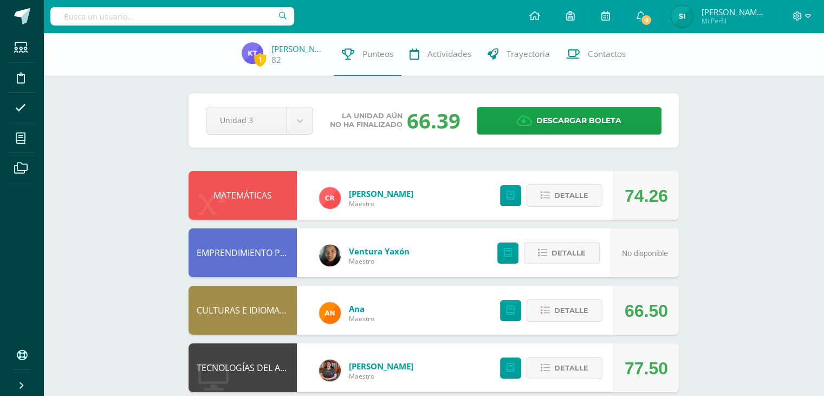
click at [218, 15] on input "text" at bounding box center [172, 16] width 244 height 18
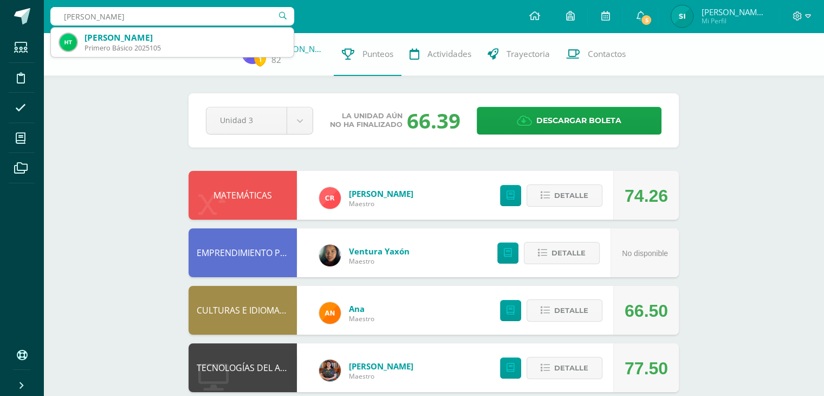
type input "Heidy Y"
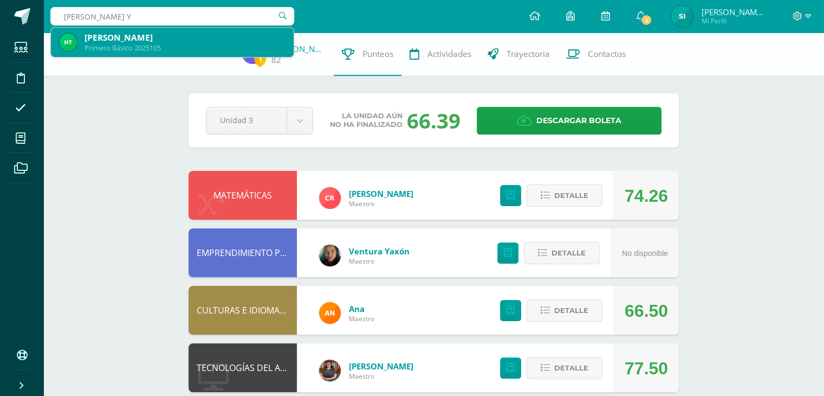
click at [179, 48] on div "Primero Básico 2025105" at bounding box center [185, 47] width 200 height 9
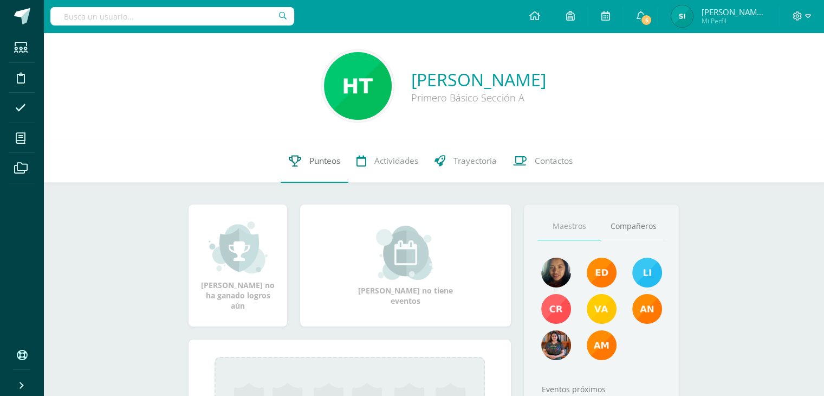
click at [325, 163] on span "Punteos" at bounding box center [324, 160] width 31 height 11
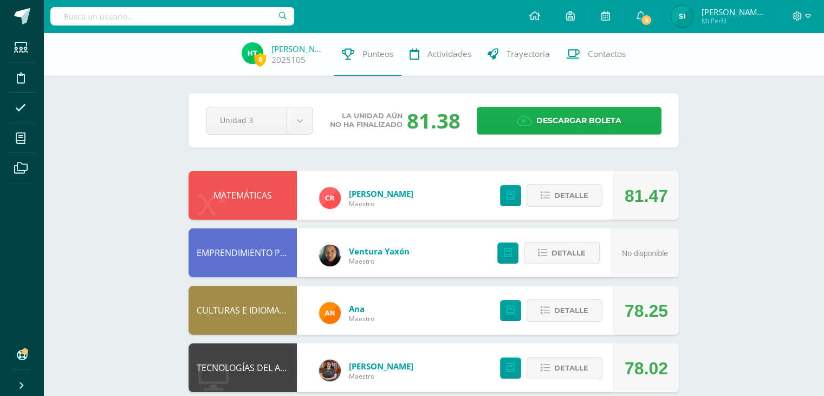
click at [542, 111] on span "Descargar boleta" at bounding box center [578, 120] width 85 height 27
click at [242, 15] on input "a" at bounding box center [172, 16] width 244 height 18
type input "alipoh"
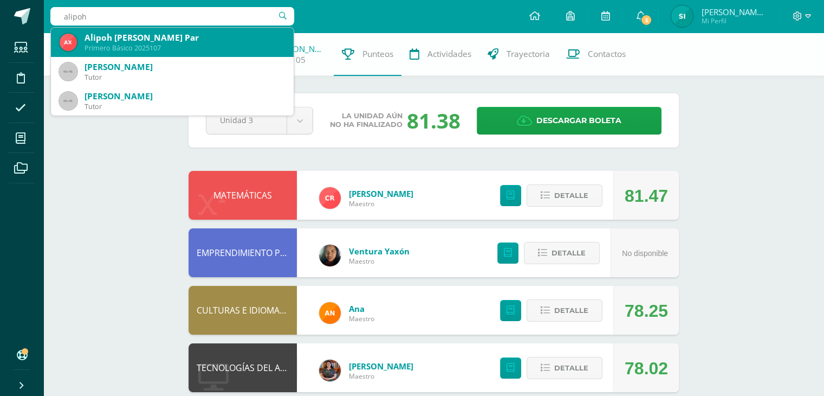
click at [178, 36] on div "Alipoh Chayim Xol Par" at bounding box center [185, 37] width 200 height 11
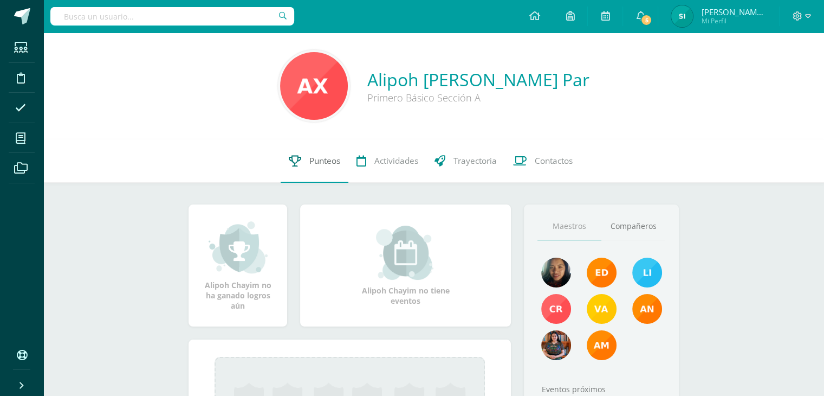
click at [309, 161] on span "Punteos" at bounding box center [324, 160] width 31 height 11
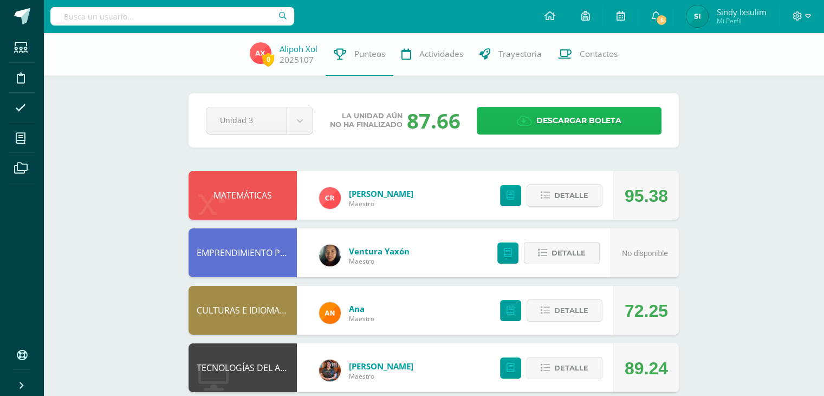
click at [577, 116] on span "Descargar boleta" at bounding box center [578, 120] width 85 height 27
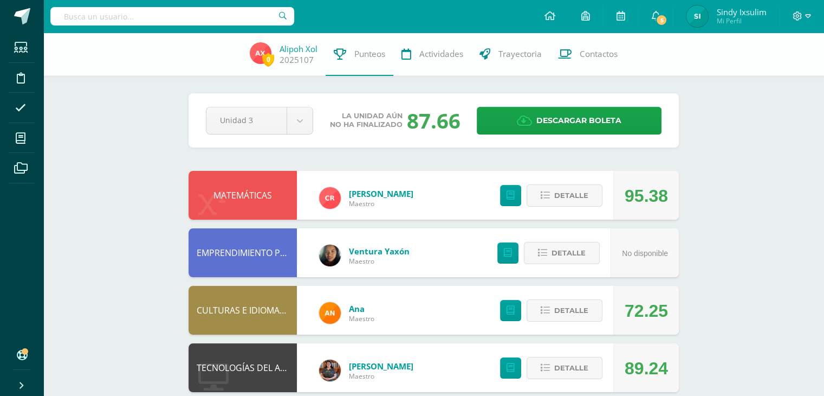
click at [202, 15] on input "text" at bounding box center [172, 16] width 244 height 18
type input "[PERSON_NAME]"
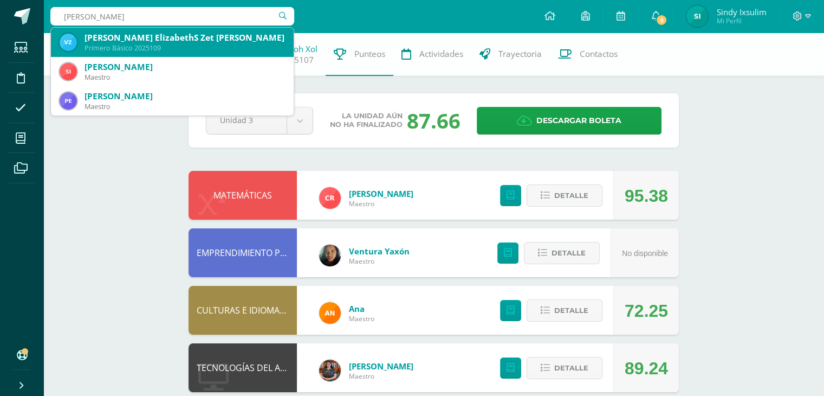
click at [154, 47] on div "Primero Básico 2025109" at bounding box center [185, 47] width 200 height 9
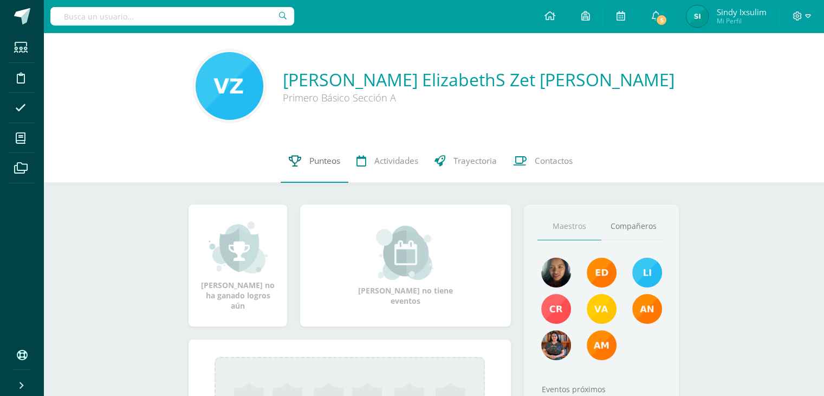
click at [319, 160] on span "Punteos" at bounding box center [324, 160] width 31 height 11
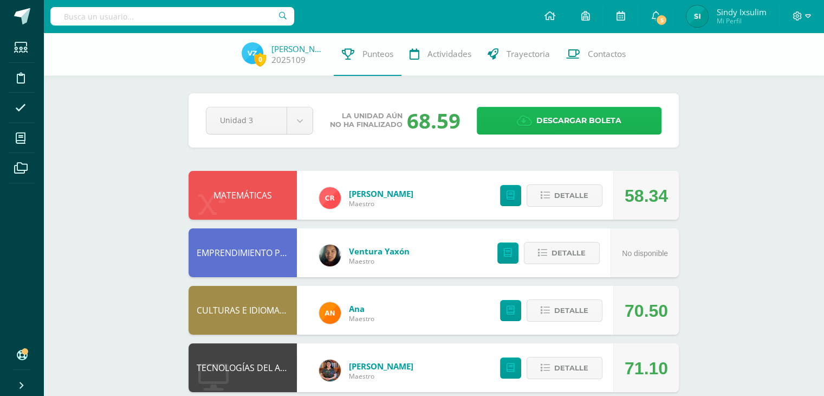
click at [554, 115] on span "Descargar boleta" at bounding box center [578, 120] width 85 height 27
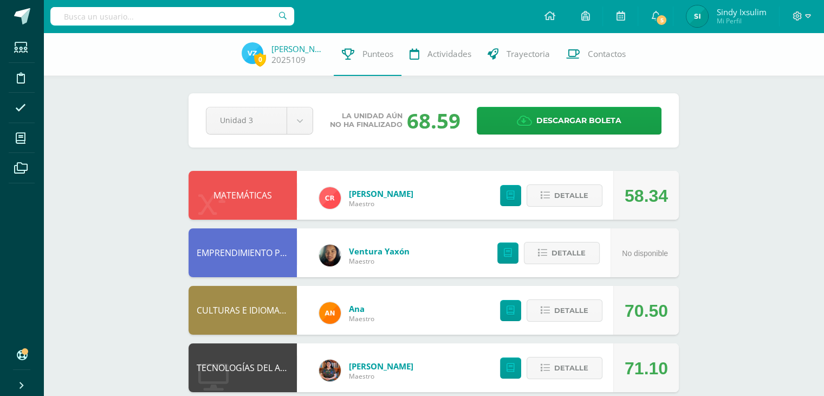
click at [202, 14] on input "text" at bounding box center [172, 16] width 244 height 18
type input "Leidy Stefany"
click at [206, 19] on input "Leidy Stefany" at bounding box center [172, 16] width 244 height 18
click at [235, 14] on input "Leidy Stefany" at bounding box center [172, 16] width 244 height 18
click at [167, 16] on input "Leidy Stefany" at bounding box center [172, 16] width 244 height 18
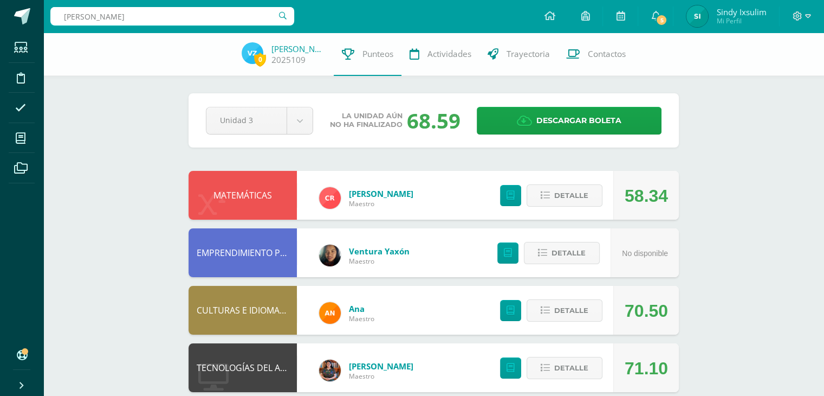
click at [142, 13] on input "Leidy Stefany" at bounding box center [172, 16] width 244 height 18
click at [27, 48] on icon at bounding box center [21, 47] width 14 height 11
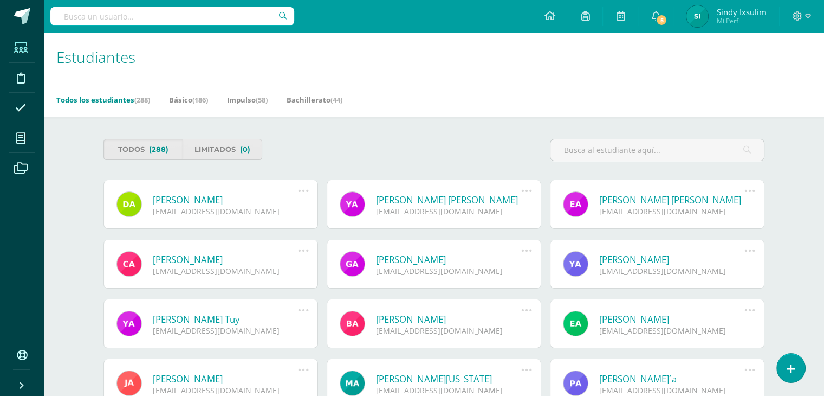
click at [107, 17] on input "text" at bounding box center [172, 16] width 244 height 18
click at [127, 16] on input "[PERSON_NAME]" at bounding box center [172, 16] width 244 height 18
type input "[PERSON_NAME]"
click at [13, 48] on span at bounding box center [21, 47] width 24 height 24
click at [22, 47] on icon at bounding box center [21, 47] width 14 height 11
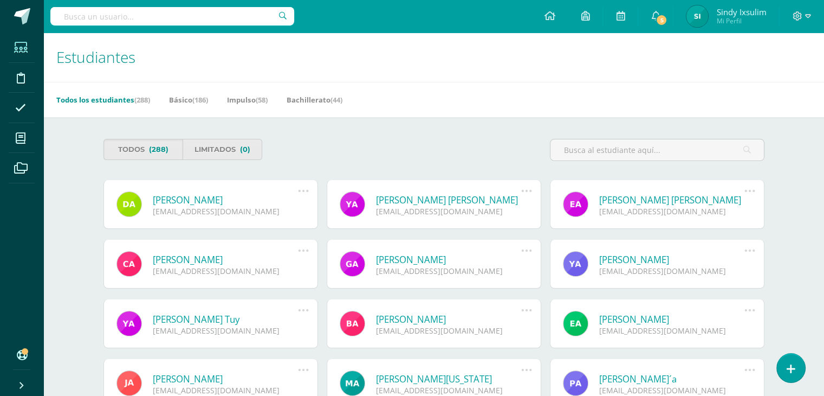
click at [185, 15] on input "text" at bounding box center [172, 16] width 244 height 18
click at [172, 150] on link "Todos (288)" at bounding box center [143, 149] width 80 height 21
click at [157, 147] on span "(288)" at bounding box center [159, 149] width 20 height 20
click at [157, 149] on span "(288)" at bounding box center [159, 149] width 20 height 20
click at [191, 98] on link "Básico (186)" at bounding box center [188, 99] width 39 height 17
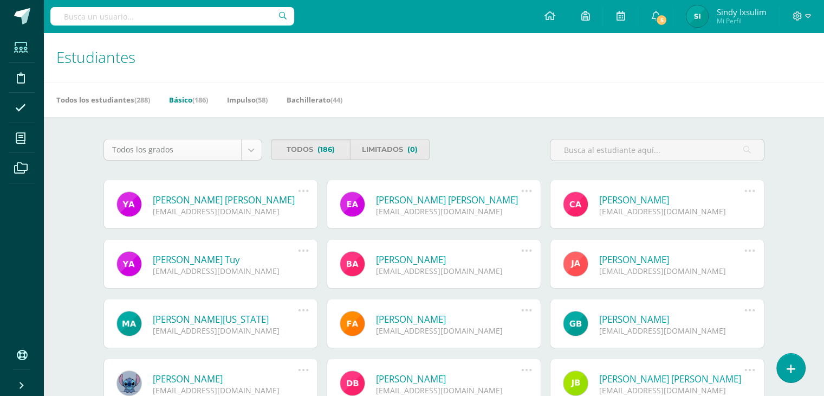
click at [254, 148] on body "Estudiantes Disciplina Asistencia Mis cursos Archivos Soporte Centro de ayuda Ú…" at bounding box center [412, 367] width 824 height 734
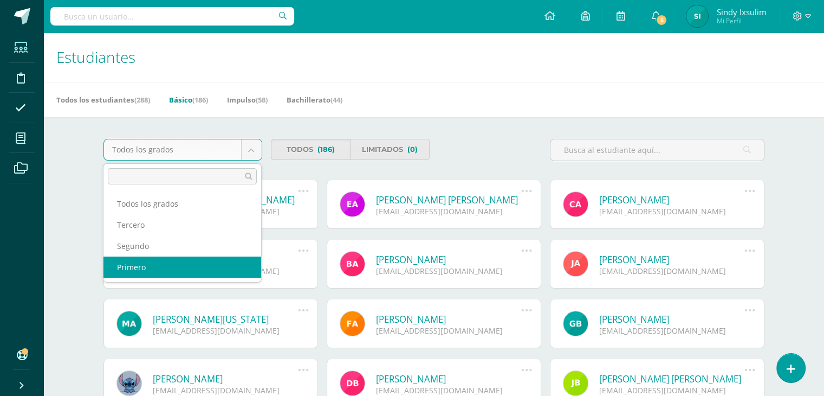
select select "1"
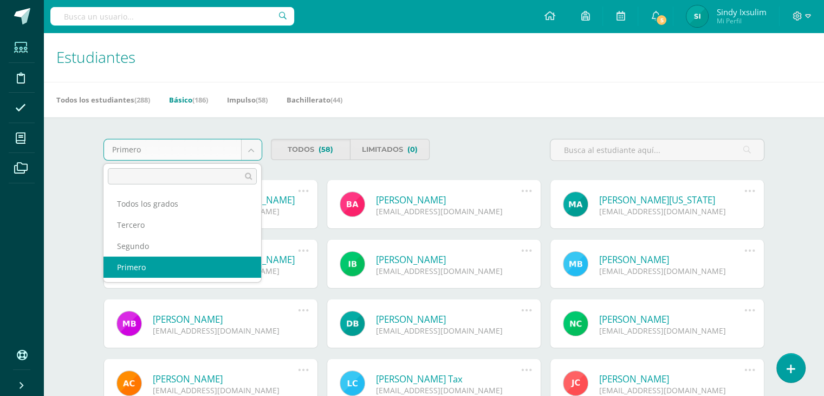
click at [251, 145] on body "Estudiantes Disciplina Asistencia Mis cursos Archivos Soporte Centro de ayuda Ú…" at bounding box center [412, 367] width 824 height 734
click at [197, 176] on input "text" at bounding box center [182, 176] width 149 height 16
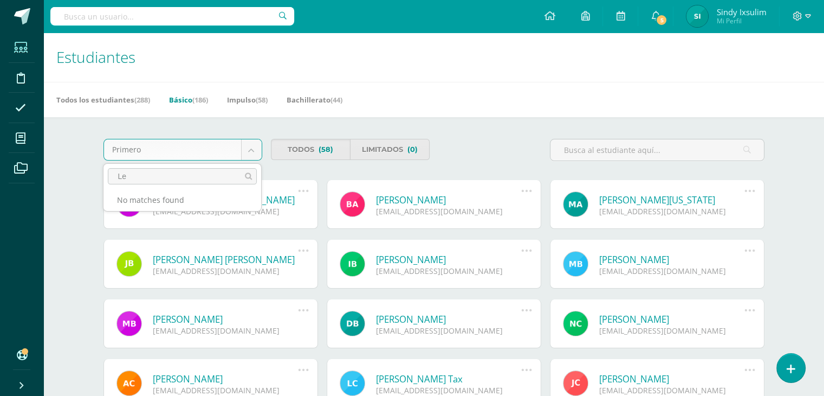
type input "L"
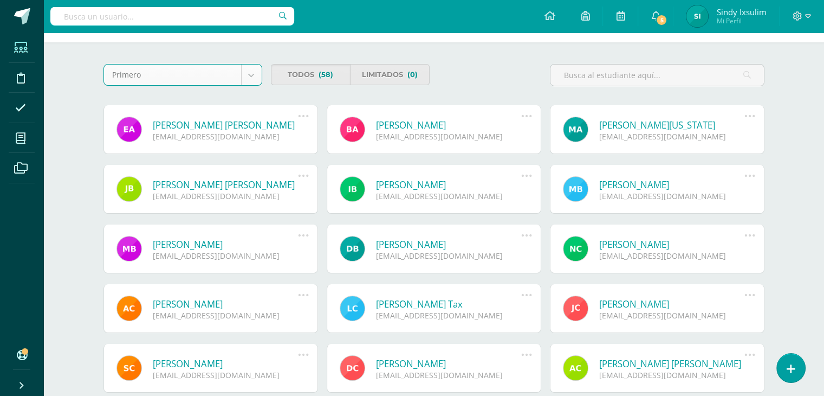
scroll to position [67, 0]
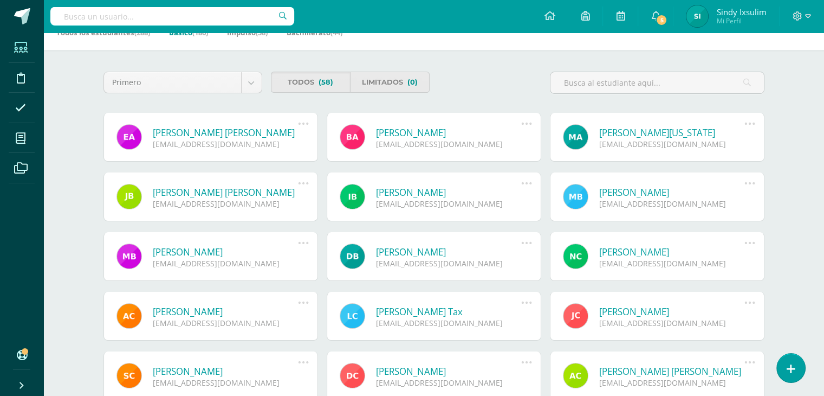
click at [426, 310] on link "[PERSON_NAME] Tax" at bounding box center [449, 311] width 146 height 12
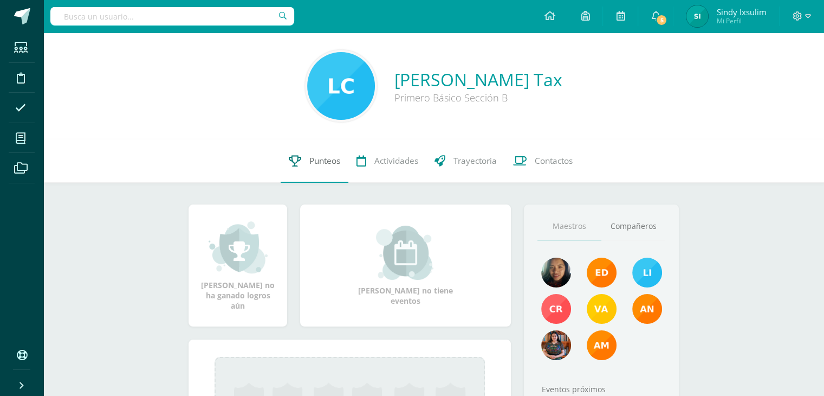
click at [329, 162] on span "Punteos" at bounding box center [324, 160] width 31 height 11
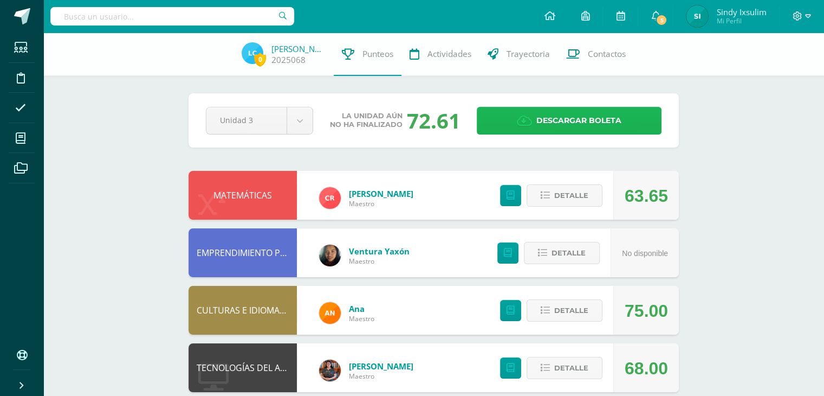
click at [570, 120] on span "Descargar boleta" at bounding box center [578, 120] width 85 height 27
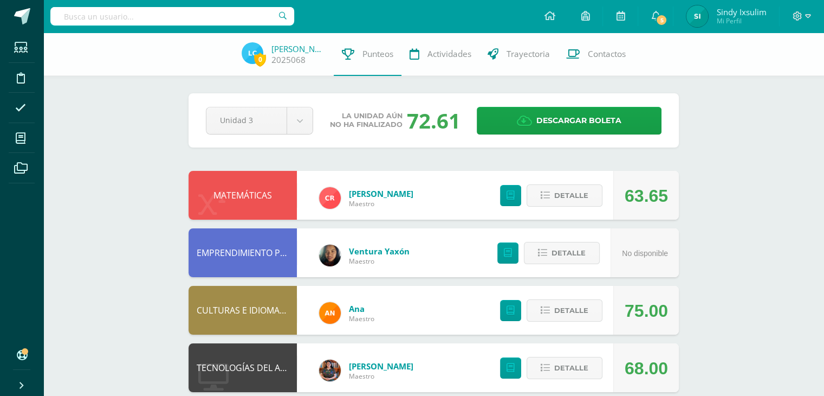
click at [226, 10] on input "text" at bounding box center [172, 16] width 244 height 18
type input "[PERSON_NAME]"
click at [20, 47] on icon at bounding box center [21, 47] width 14 height 11
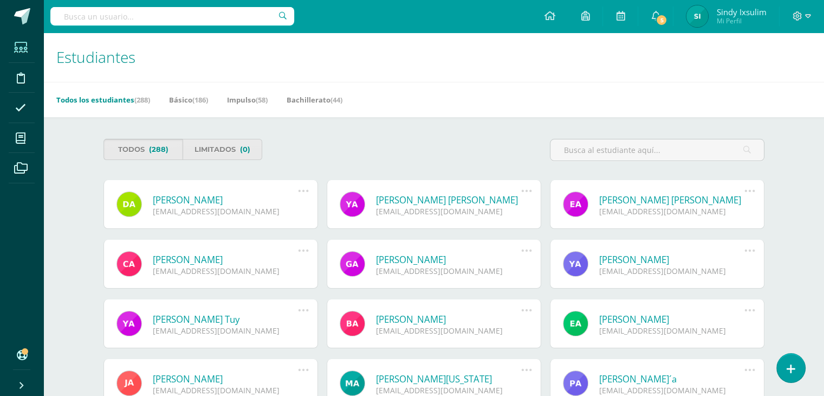
click at [163, 150] on span "(288)" at bounding box center [159, 149] width 20 height 20
click at [187, 101] on link "Básico (186)" at bounding box center [188, 99] width 39 height 17
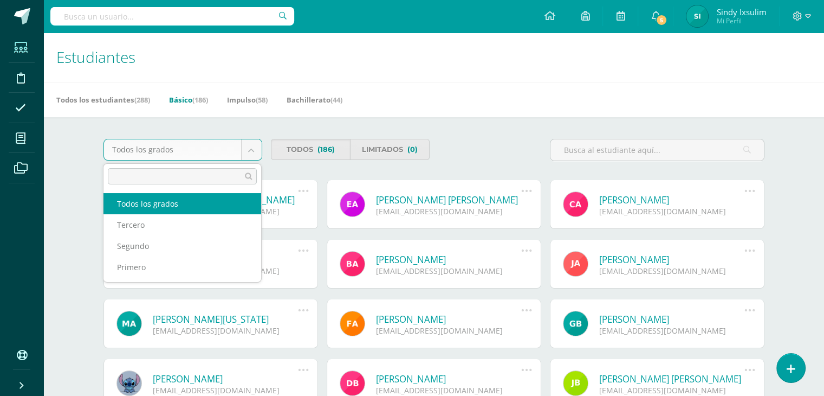
click at [247, 145] on body "Estudiantes Disciplina Asistencia Mis cursos Archivos Soporte Centro de ayuda Ú…" at bounding box center [412, 367] width 824 height 734
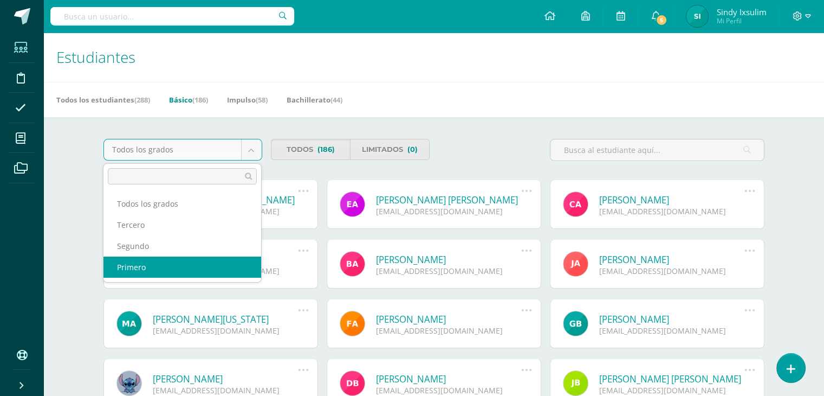
select select "1"
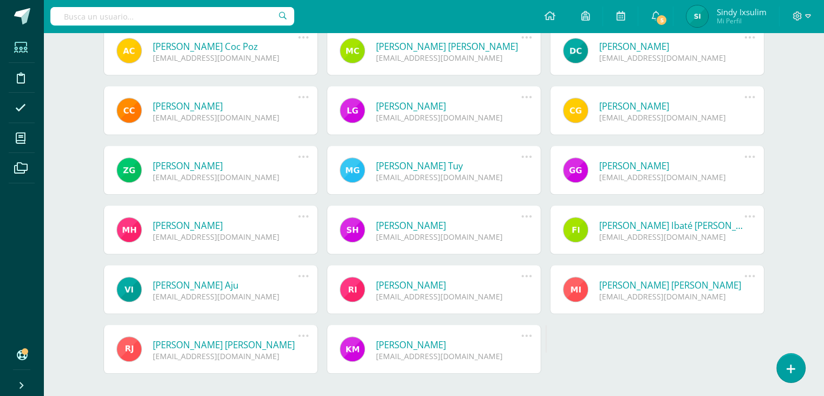
scroll to position [452, 0]
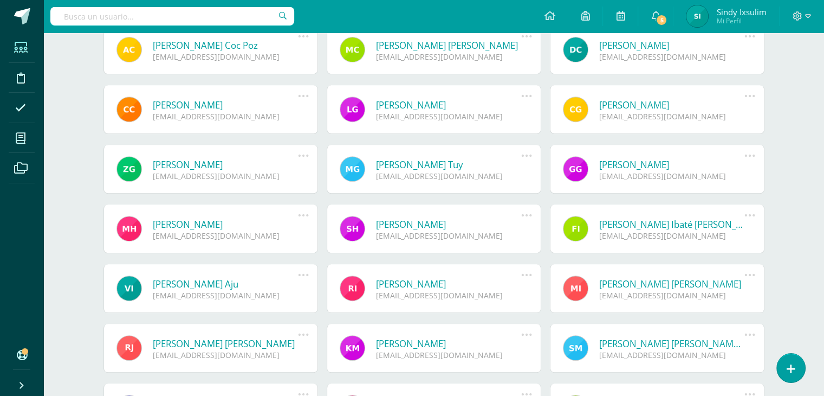
click at [700, 109] on link "[PERSON_NAME]" at bounding box center [672, 105] width 146 height 12
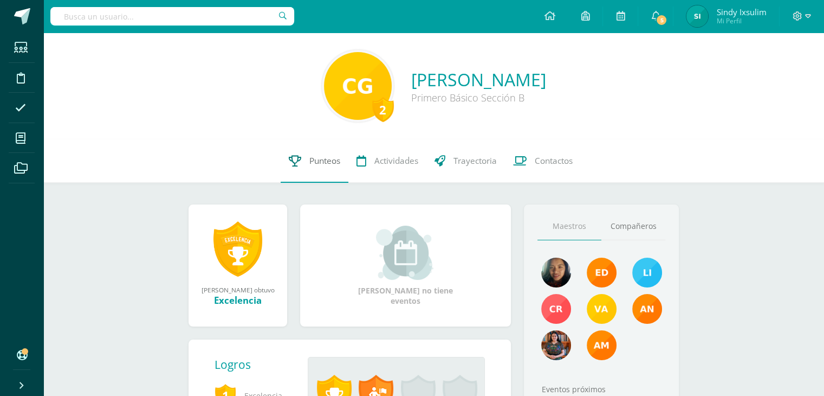
click at [316, 160] on span "Punteos" at bounding box center [324, 160] width 31 height 11
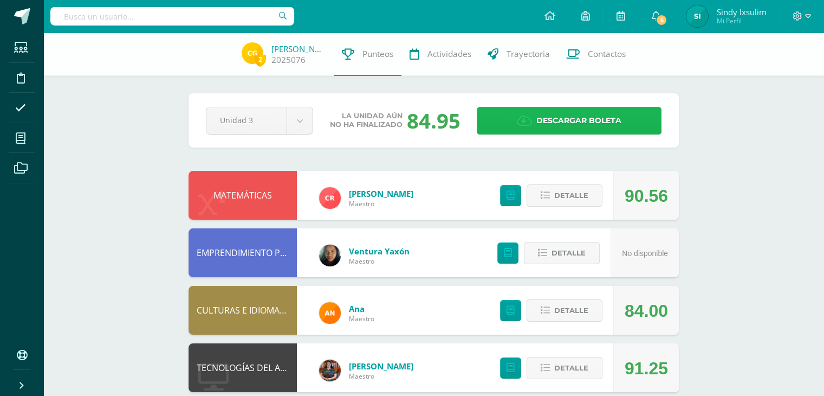
click at [503, 124] on link "Descargar boleta" at bounding box center [569, 121] width 185 height 28
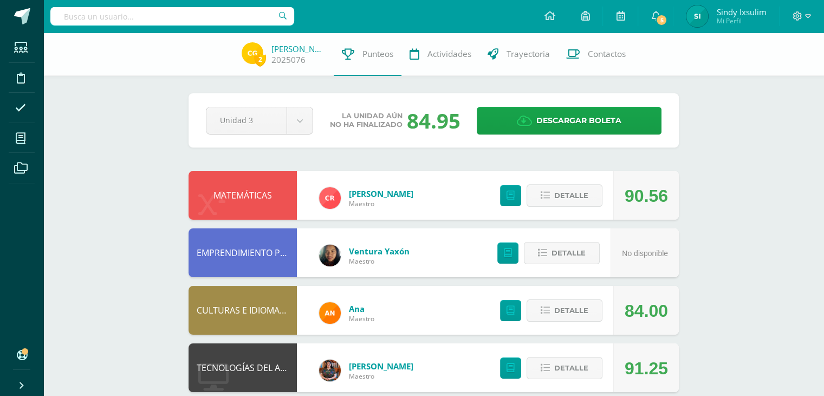
click at [190, 15] on input "text" at bounding box center [172, 16] width 244 height 18
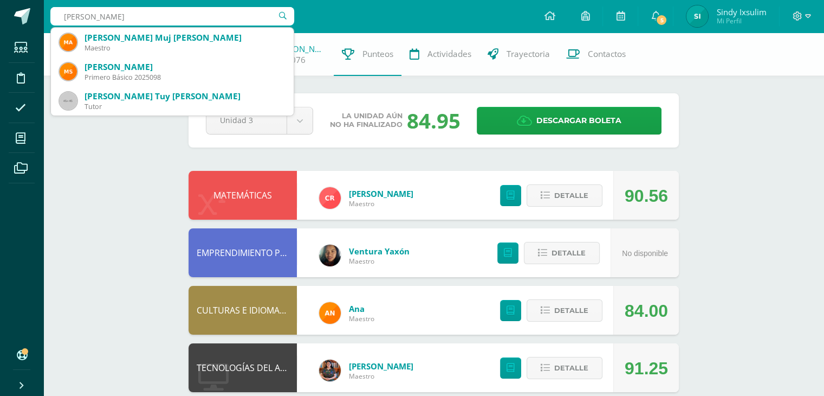
click at [170, 11] on input "Gabriela" at bounding box center [172, 16] width 244 height 18
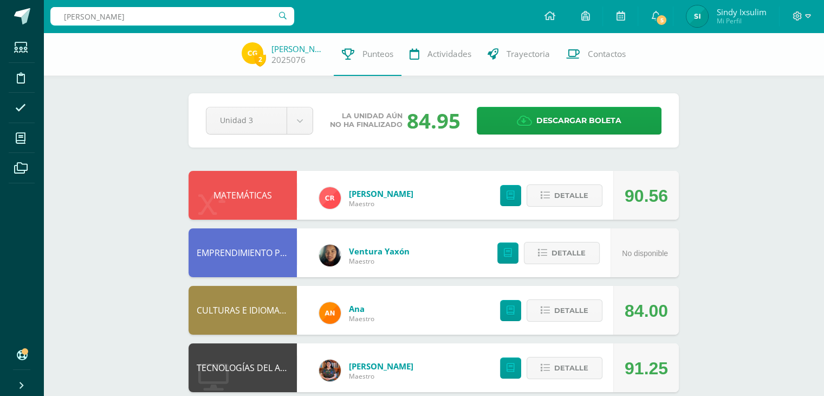
type input "Gabriela Yamanic"
click at [23, 46] on icon at bounding box center [21, 47] width 14 height 11
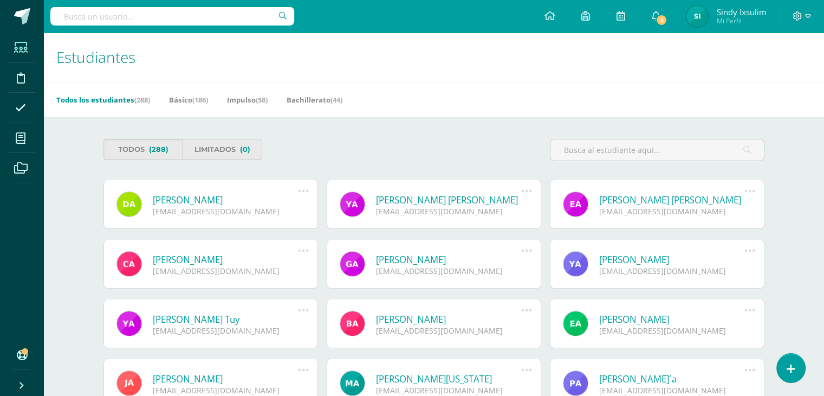
click at [171, 148] on link "Todos (288)" at bounding box center [143, 149] width 80 height 21
click at [208, 99] on span "(186)" at bounding box center [200, 100] width 16 height 10
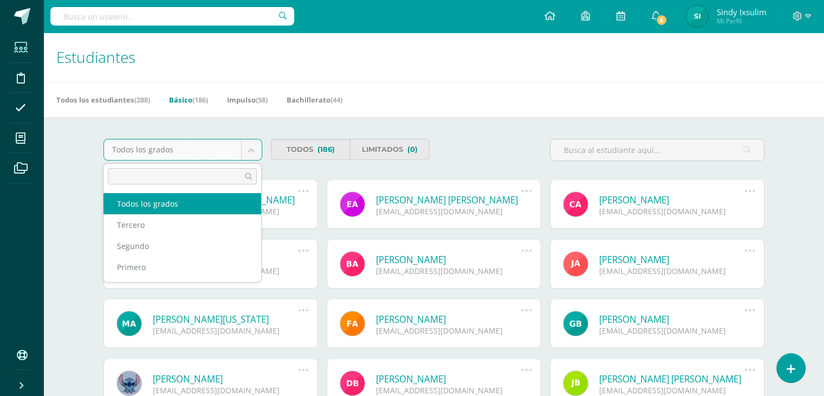
click at [254, 148] on body "Estudiantes Disciplina Asistencia Mis cursos Archivos Soporte Centro de ayuda Ú…" at bounding box center [412, 367] width 824 height 734
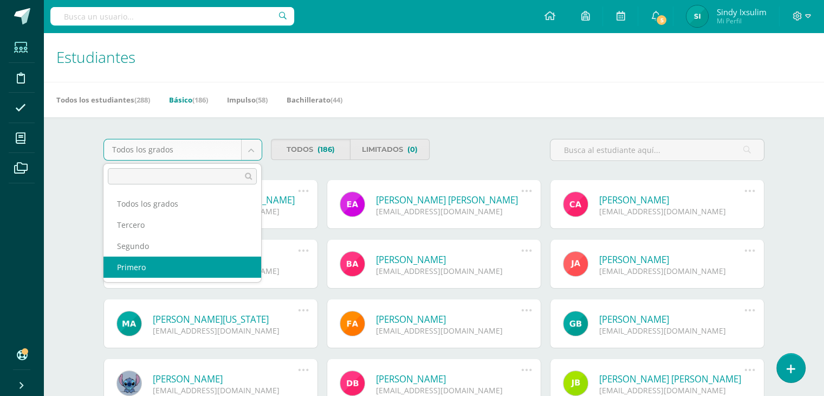
select select "1"
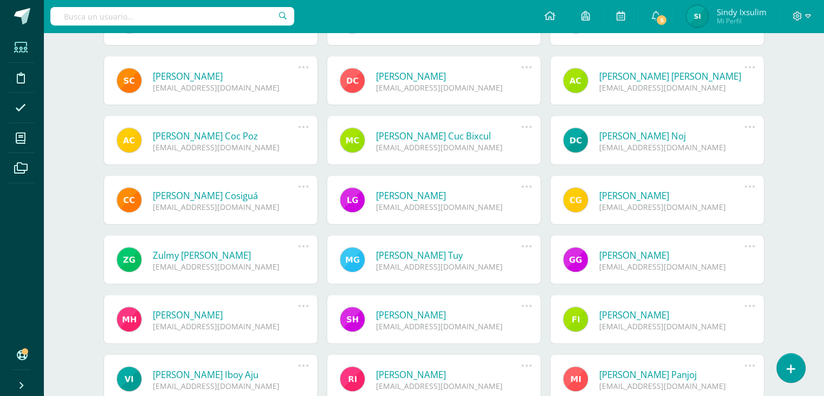
scroll to position [363, 0]
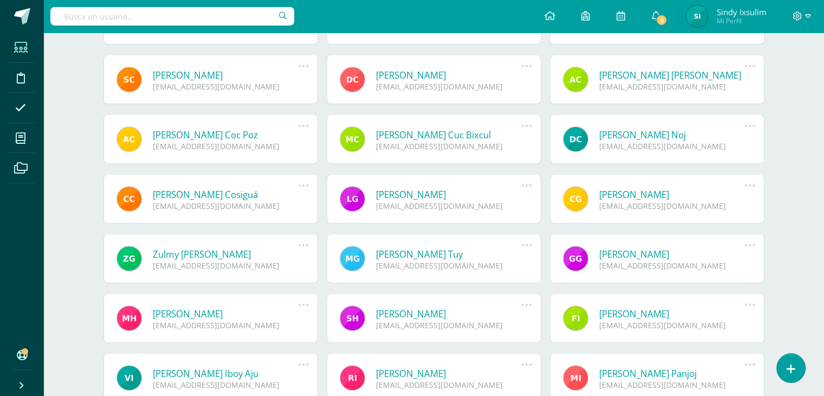
click at [694, 257] on link "[PERSON_NAME]" at bounding box center [672, 254] width 146 height 12
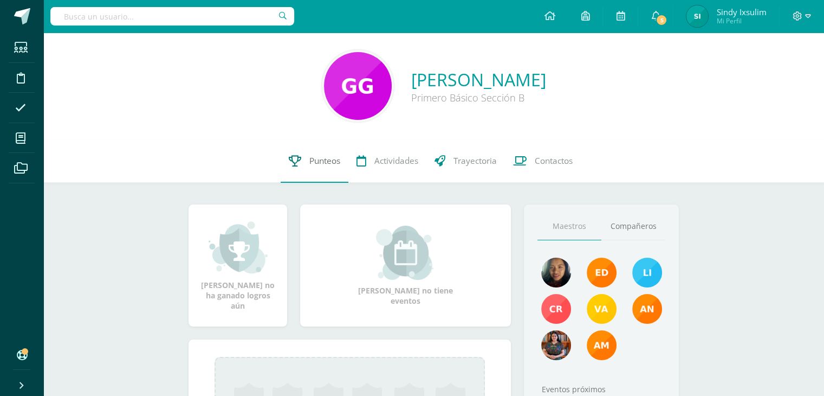
click at [315, 159] on span "Punteos" at bounding box center [324, 160] width 31 height 11
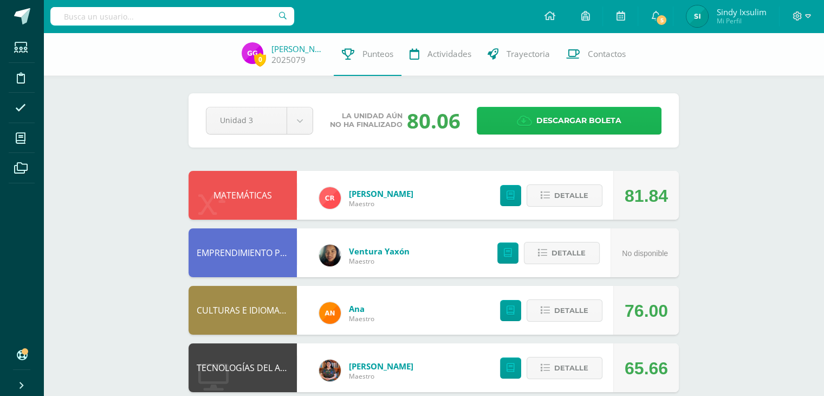
click at [525, 124] on icon at bounding box center [524, 121] width 15 height 12
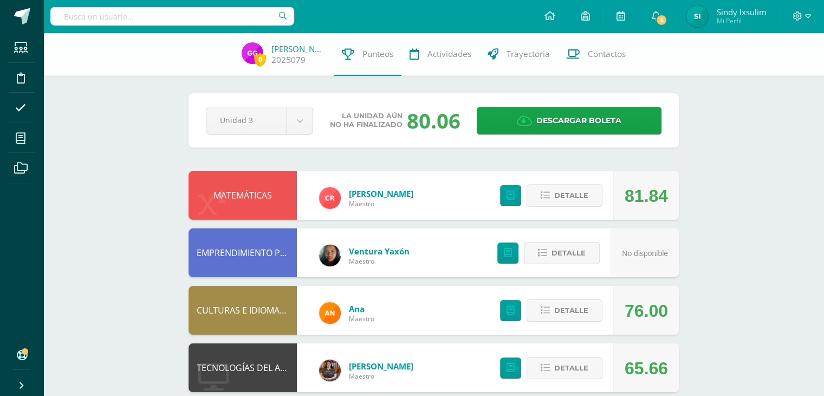
click at [237, 16] on input "text" at bounding box center [172, 16] width 244 height 18
type input "Maria roxana"
click at [21, 48] on icon at bounding box center [21, 47] width 14 height 11
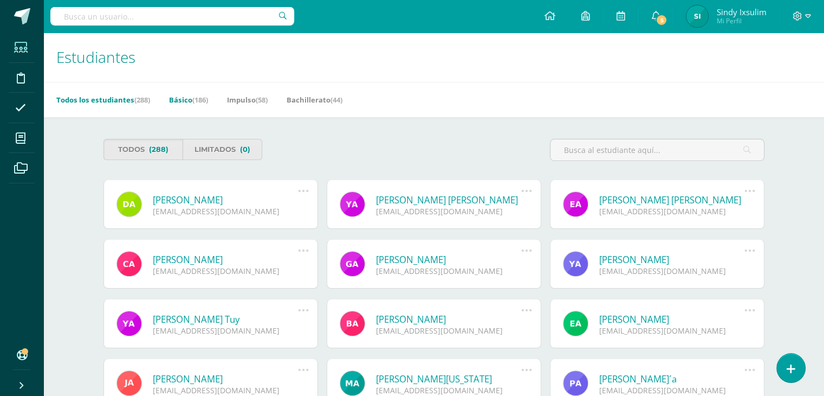
click at [191, 107] on link "Básico (186)" at bounding box center [188, 99] width 39 height 17
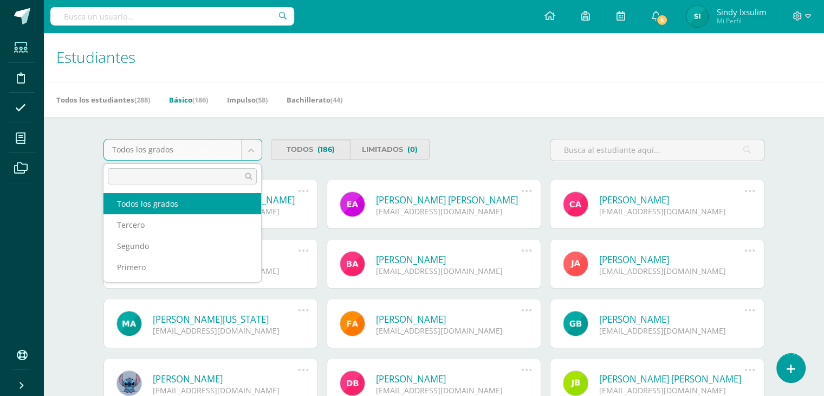
click at [251, 149] on body "Estudiantes Disciplina Asistencia Mis cursos Archivos Soporte Centro de ayuda Ú…" at bounding box center [412, 367] width 824 height 734
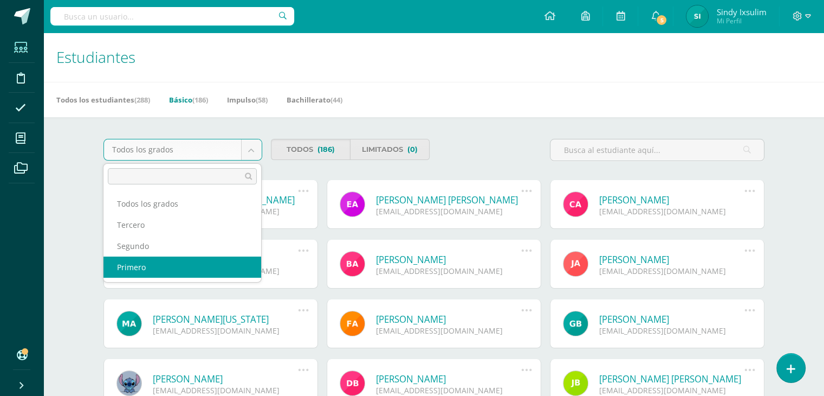
select select "1"
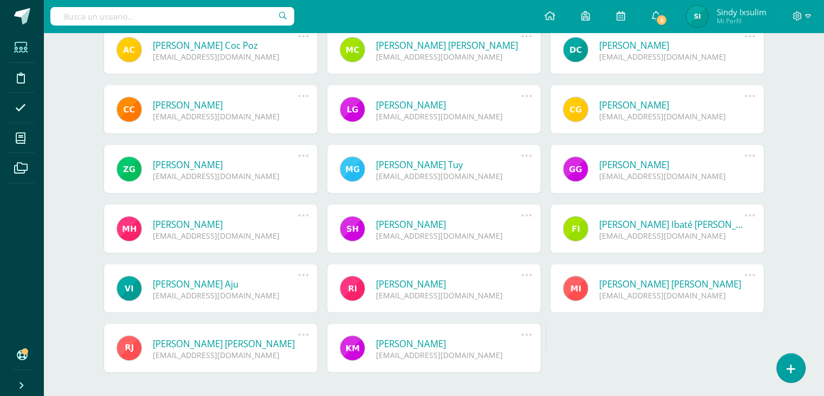
scroll to position [489, 0]
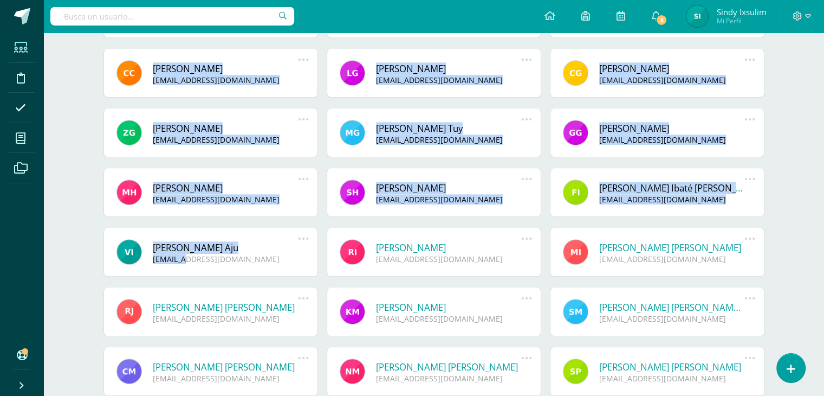
drag, startPoint x: 0, startPoint y: 0, endPoint x: 339, endPoint y: -34, distance: 340.4
click at [339, 0] on html "Estudiantes Disciplina Asistencia Mis cursos Archivos Soporte Centro de ayuda Ú…" at bounding box center [412, 43] width 824 height 1064
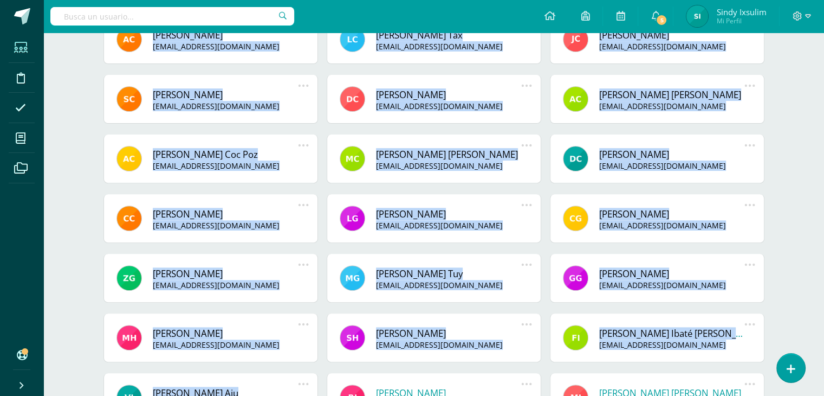
click at [76, 156] on div "Estudiantes Archivo de Estudiantes Acá podrás realizar una búsqueda de todos lo…" at bounding box center [433, 204] width 781 height 1031
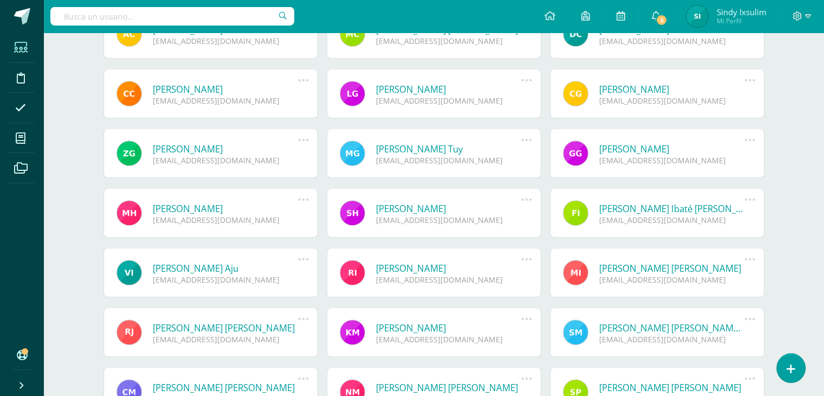
scroll to position [472, 0]
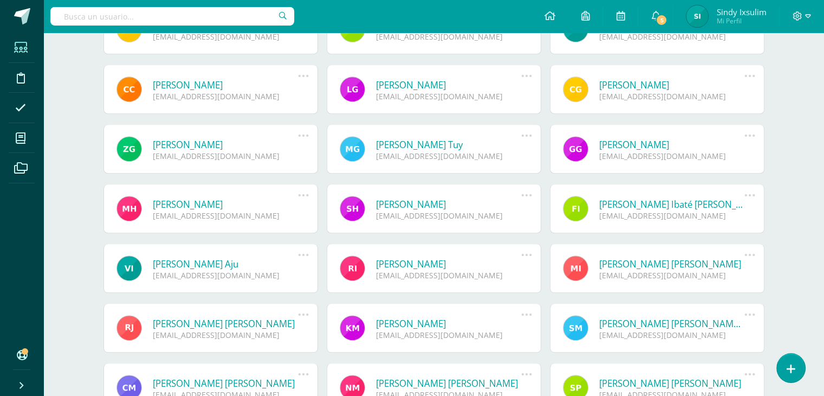
click at [696, 265] on link "María Roxana Flory Ixcaya Panjoj" at bounding box center [672, 263] width 146 height 12
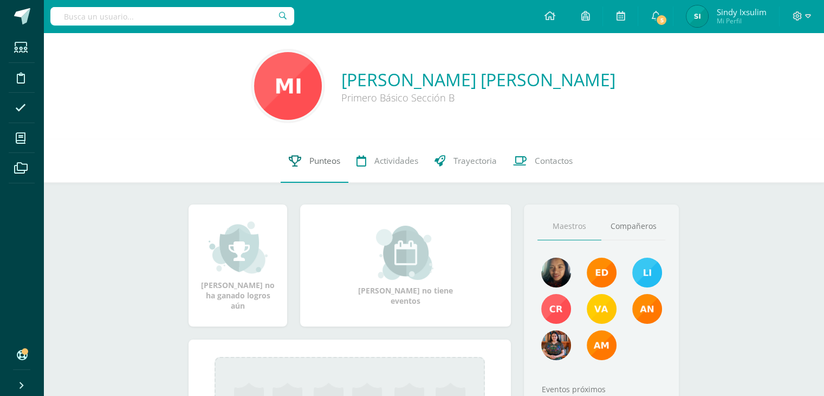
click at [318, 164] on span "Punteos" at bounding box center [324, 160] width 31 height 11
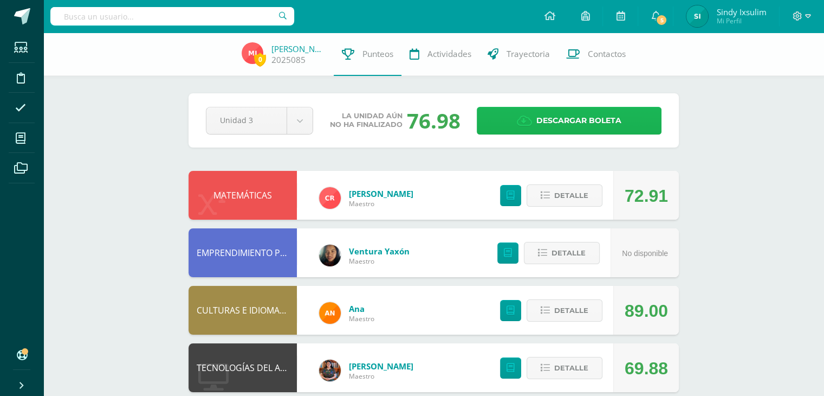
click at [555, 118] on span "Descargar boleta" at bounding box center [578, 120] width 85 height 27
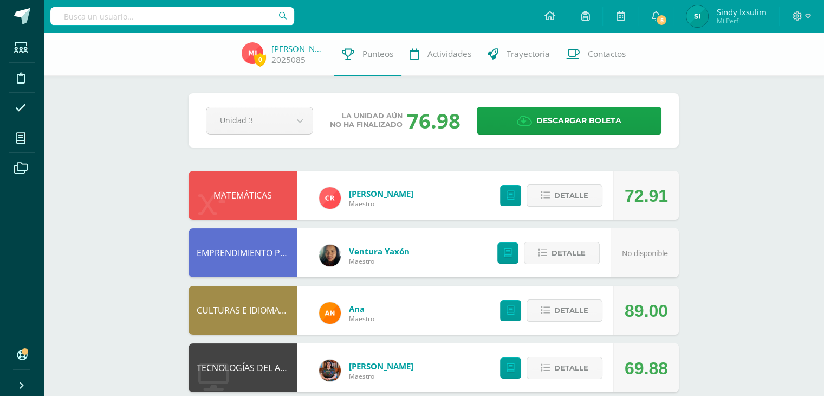
click at [126, 16] on input "text" at bounding box center [172, 16] width 244 height 18
click at [124, 23] on input "Shi" at bounding box center [172, 16] width 244 height 18
type input "Shirley Nab"
click at [15, 57] on span at bounding box center [21, 47] width 24 height 24
click at [24, 47] on icon at bounding box center [21, 47] width 14 height 11
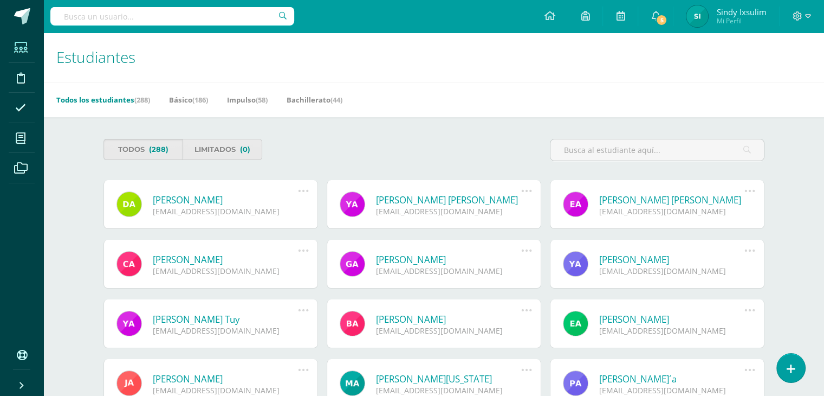
click at [151, 150] on span "(288)" at bounding box center [159, 149] width 20 height 20
click at [160, 148] on span "(288)" at bounding box center [159, 149] width 20 height 20
click at [130, 150] on link "Todos (288)" at bounding box center [143, 149] width 80 height 21
click at [191, 98] on link "Básico (186)" at bounding box center [188, 99] width 39 height 17
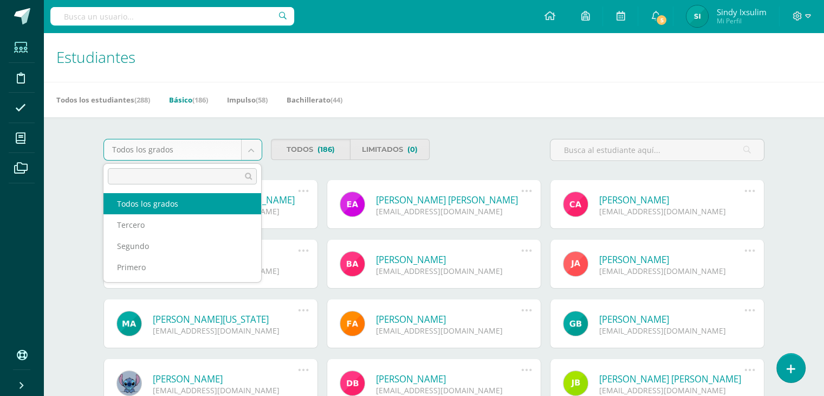
click at [249, 150] on body "Estudiantes Disciplina Asistencia Mis cursos Archivos Soporte Centro de ayuda Ú…" at bounding box center [412, 367] width 824 height 734
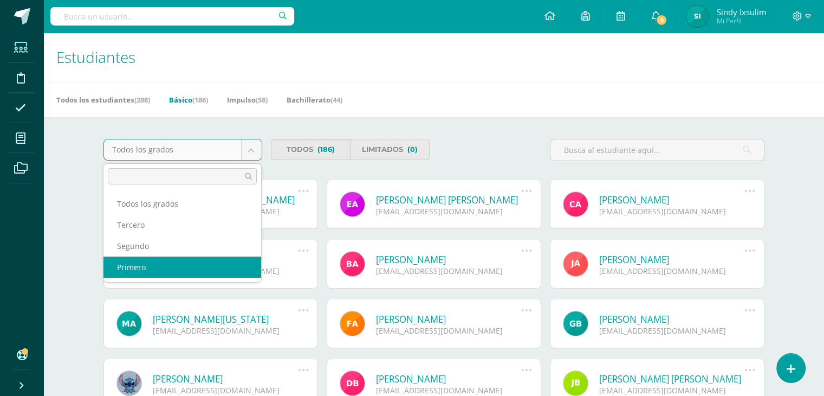
select select "1"
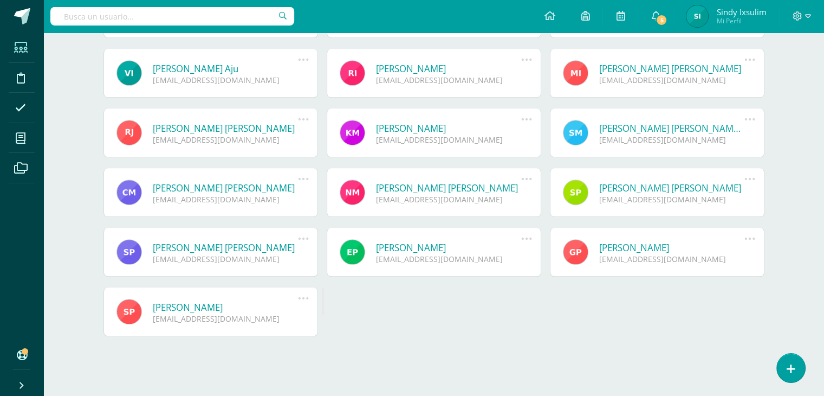
scroll to position [668, 0]
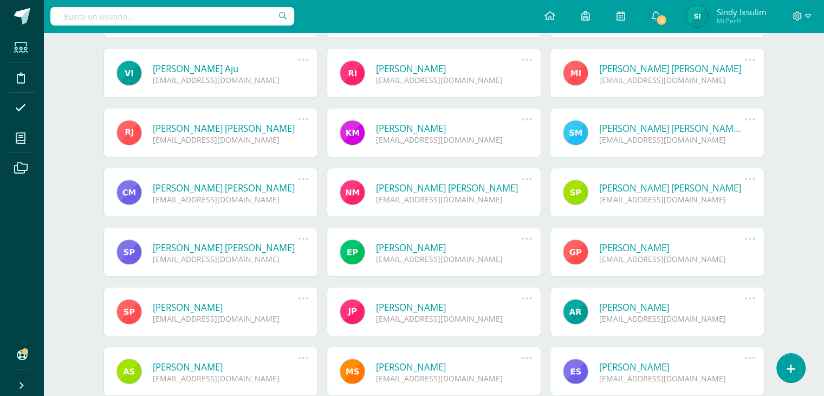
click at [222, 247] on link "Shirley Nabí Alejandra Pablo Pablo" at bounding box center [226, 247] width 146 height 12
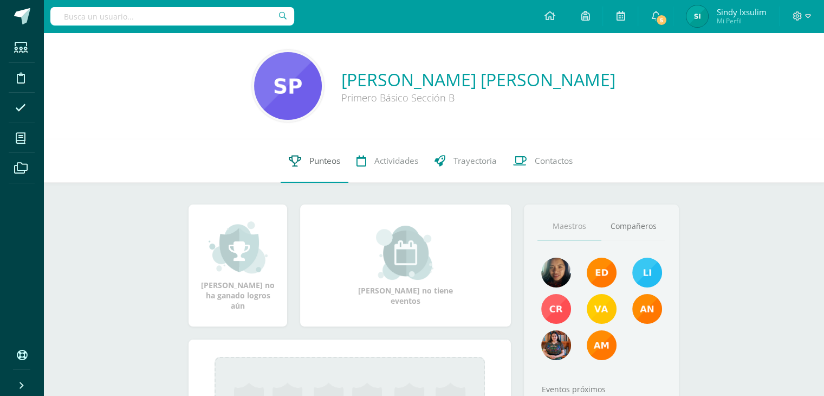
click at [318, 162] on span "Punteos" at bounding box center [324, 160] width 31 height 11
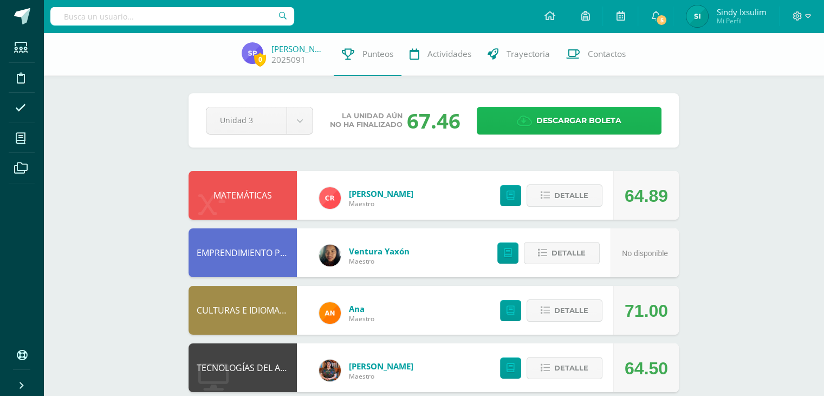
click at [515, 121] on link "Descargar boleta" at bounding box center [569, 121] width 185 height 28
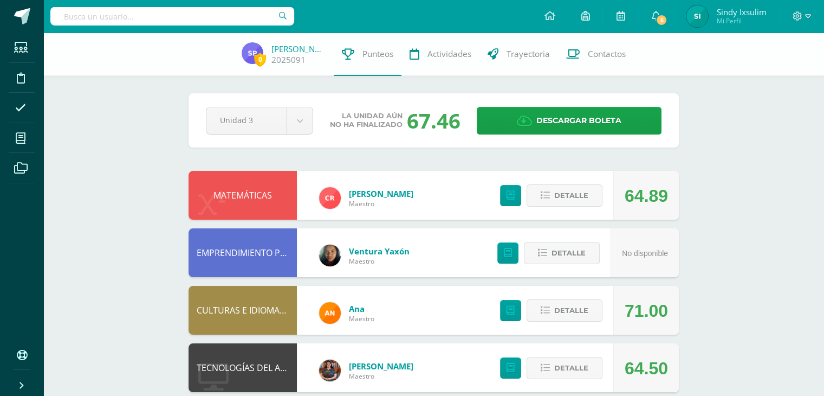
click at [186, 22] on input "text" at bounding box center [172, 16] width 244 height 18
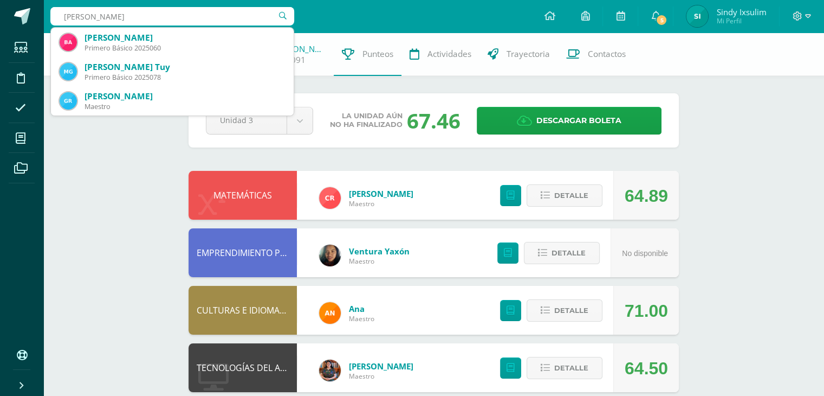
type input "[PERSON_NAME]"
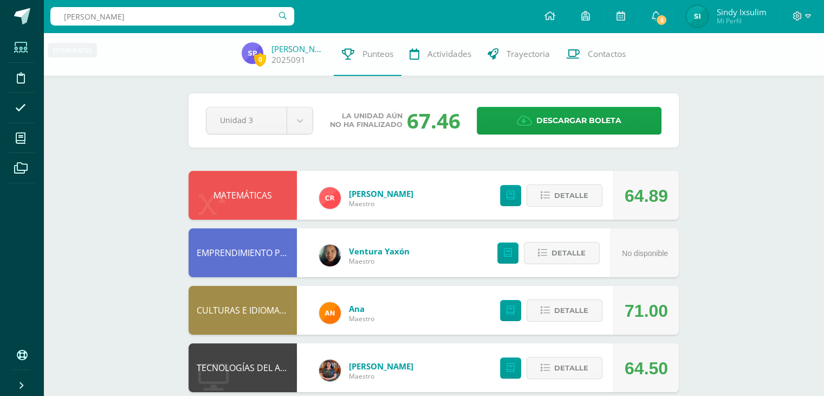
click at [20, 46] on icon at bounding box center [21, 47] width 14 height 11
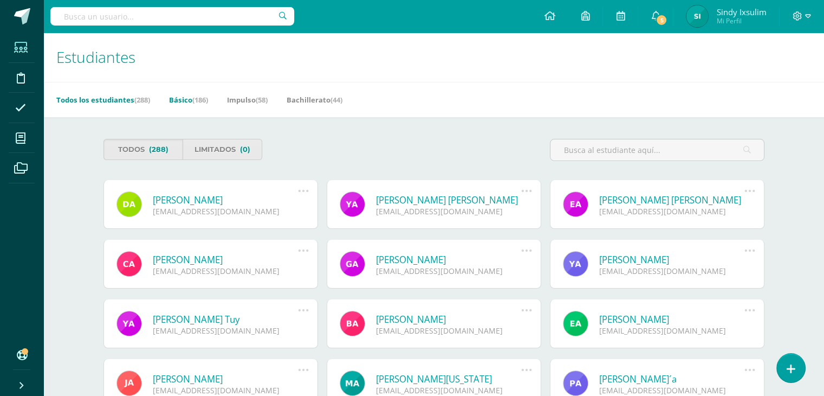
click at [187, 93] on link "Básico (186)" at bounding box center [188, 99] width 39 height 17
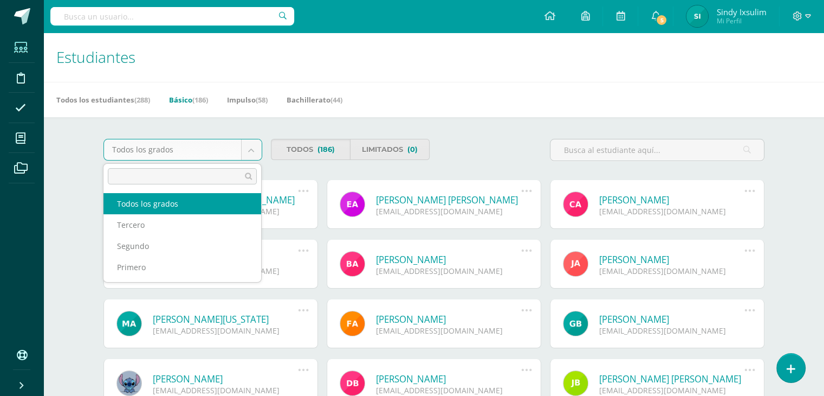
click at [256, 145] on body "Estudiantes Disciplina Asistencia Mis cursos Archivos Soporte Centro de ayuda Ú…" at bounding box center [412, 367] width 824 height 734
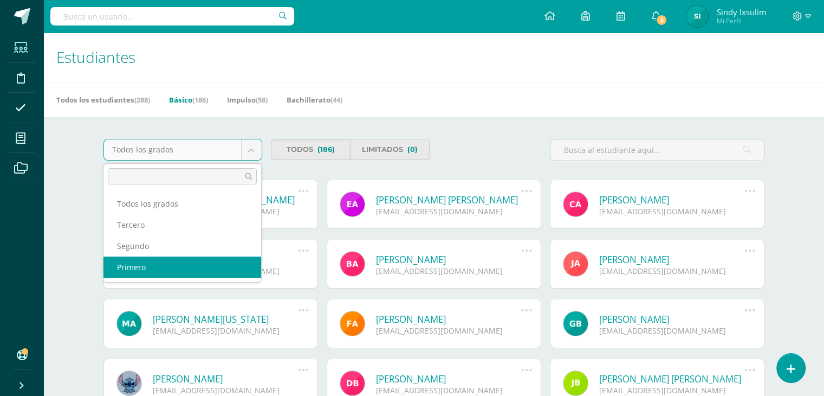
select select "1"
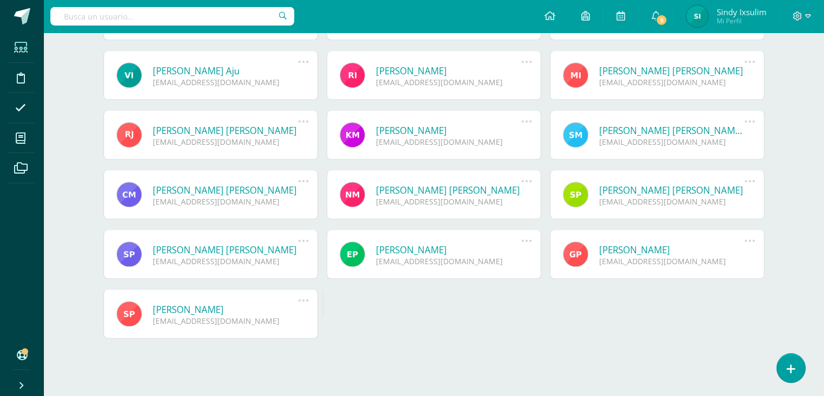
scroll to position [666, 0]
click at [694, 249] on link "[PERSON_NAME]" at bounding box center [672, 249] width 146 height 12
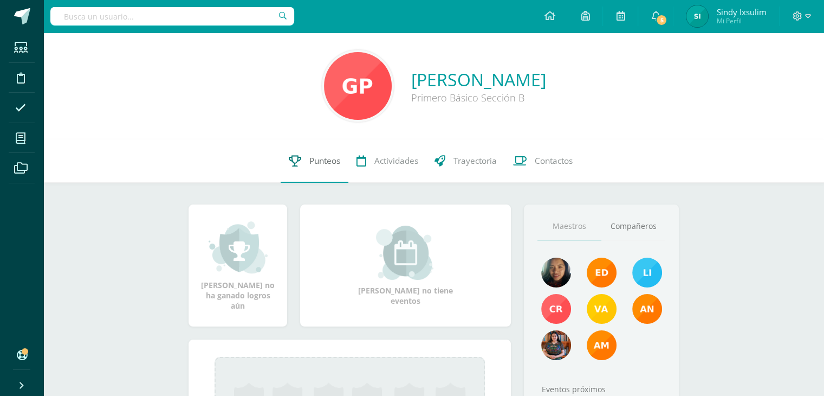
click at [325, 160] on span "Punteos" at bounding box center [324, 160] width 31 height 11
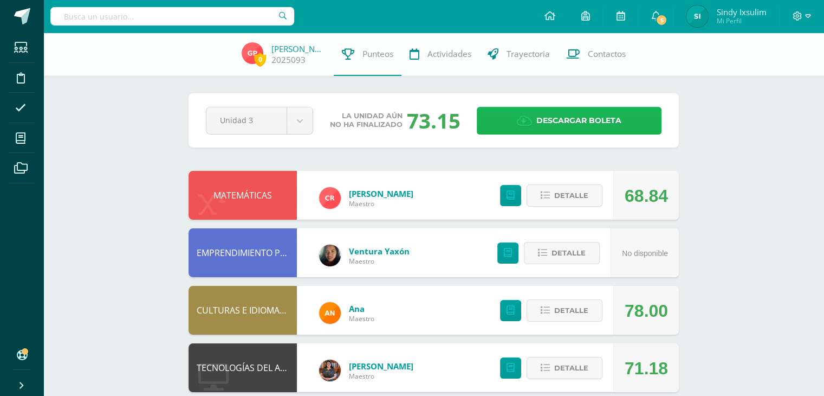
click at [564, 122] on span "Descargar boleta" at bounding box center [578, 120] width 85 height 27
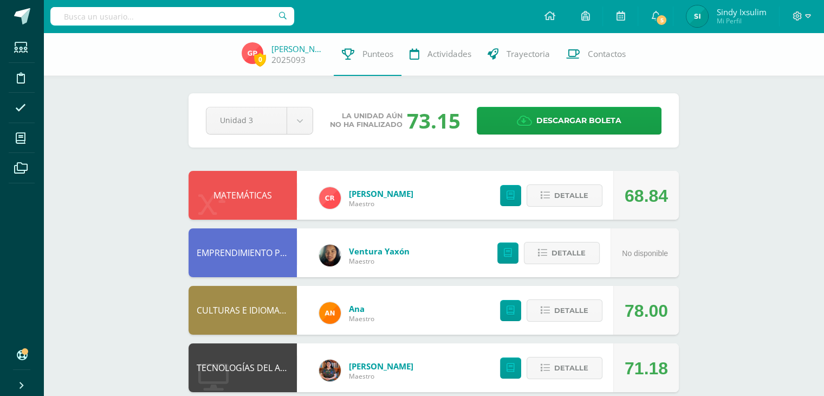
click at [183, 18] on input "text" at bounding box center [172, 16] width 244 height 18
click at [158, 9] on input "Sara" at bounding box center [172, 16] width 244 height 18
type input "S"
click at [22, 44] on icon at bounding box center [21, 47] width 14 height 11
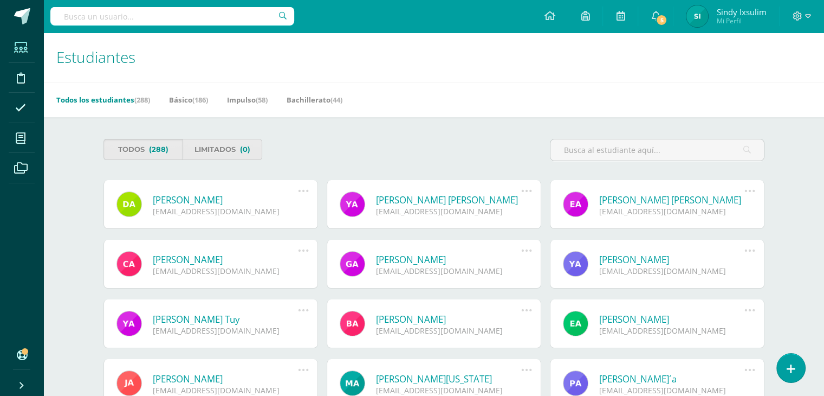
click at [163, 148] on span "(288)" at bounding box center [159, 149] width 20 height 20
click at [187, 102] on link "Básico (186)" at bounding box center [188, 99] width 39 height 17
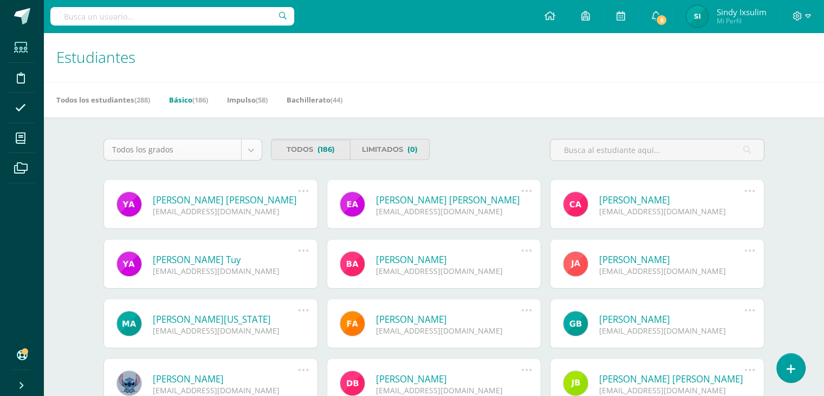
click at [247, 148] on body "Estudiantes Disciplina Asistencia Mis cursos Archivos Soporte Centro de ayuda Ú…" at bounding box center [412, 367] width 824 height 734
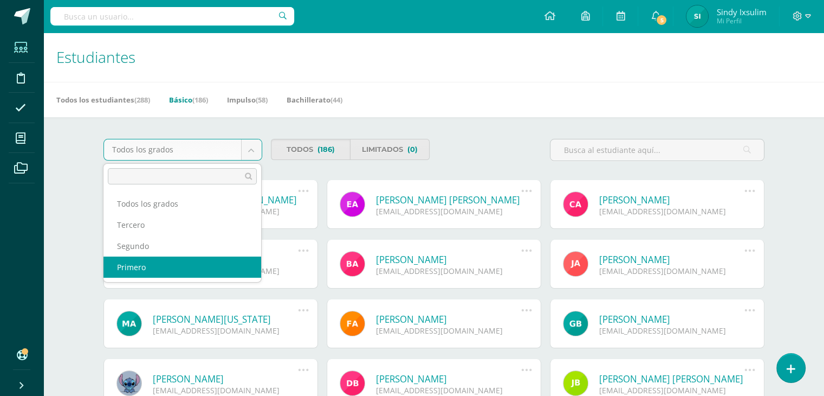
select select "1"
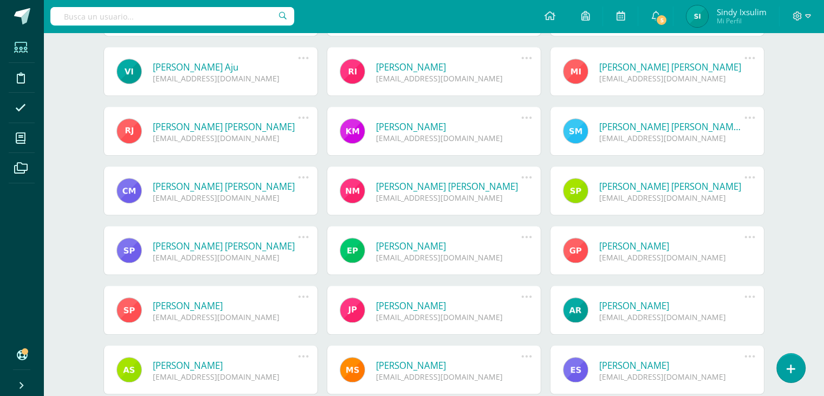
scroll to position [670, 0]
click at [200, 306] on link "[PERSON_NAME]" at bounding box center [226, 305] width 146 height 12
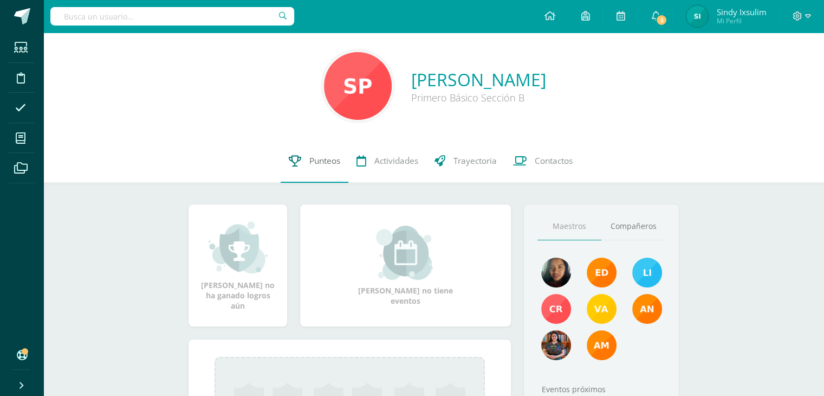
click at [328, 163] on span "Punteos" at bounding box center [324, 160] width 31 height 11
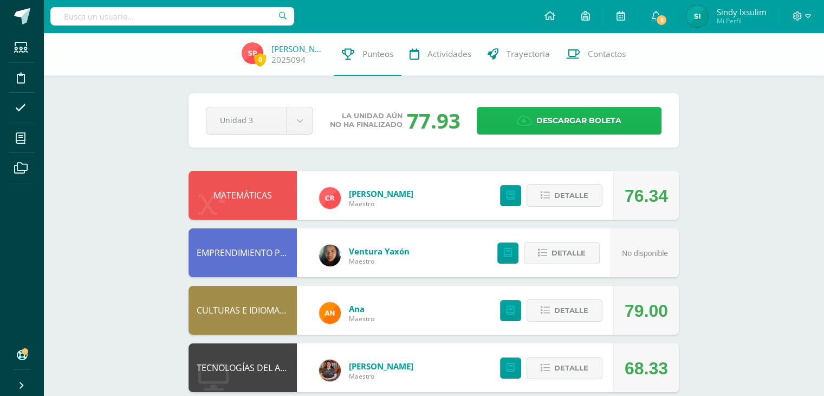
click at [559, 120] on span "Descargar boleta" at bounding box center [578, 120] width 85 height 27
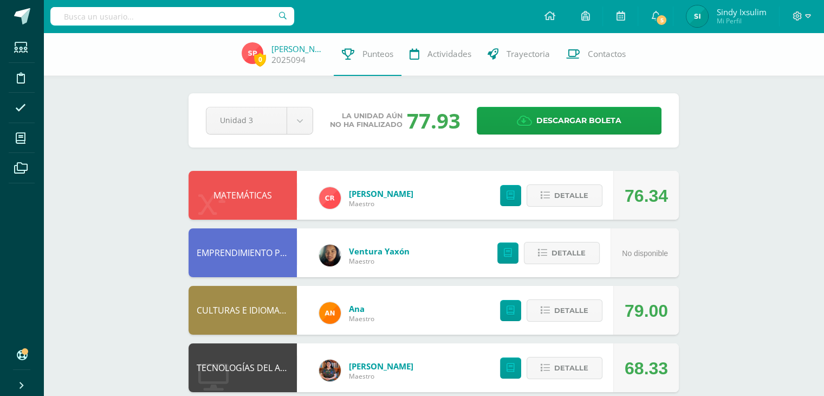
click at [168, 16] on input "text" at bounding box center [172, 16] width 244 height 18
type input "J"
click at [26, 41] on span at bounding box center [21, 47] width 24 height 24
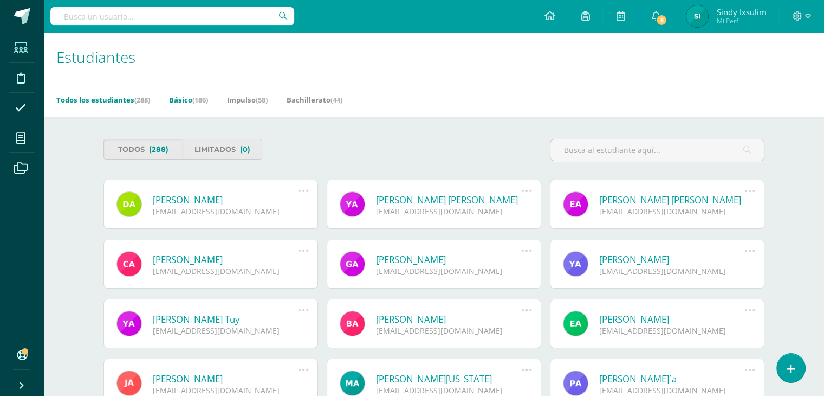
click at [206, 96] on span "(186)" at bounding box center [200, 100] width 16 height 10
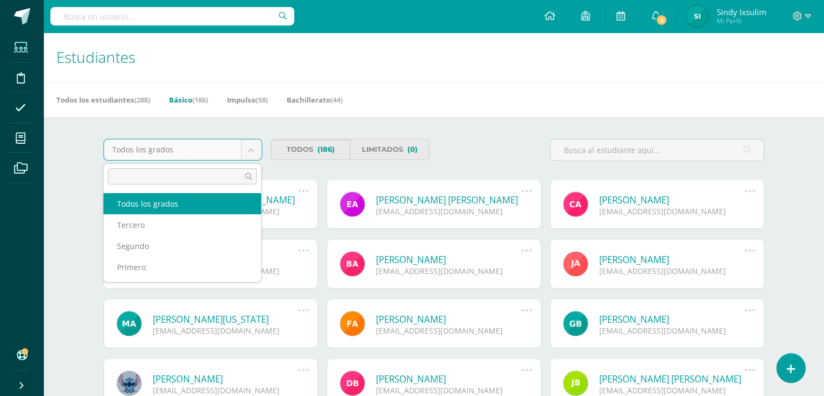
click at [247, 152] on body "Estudiantes Disciplina Asistencia Mis cursos Archivos Soporte Centro de ayuda Ú…" at bounding box center [412, 367] width 824 height 734
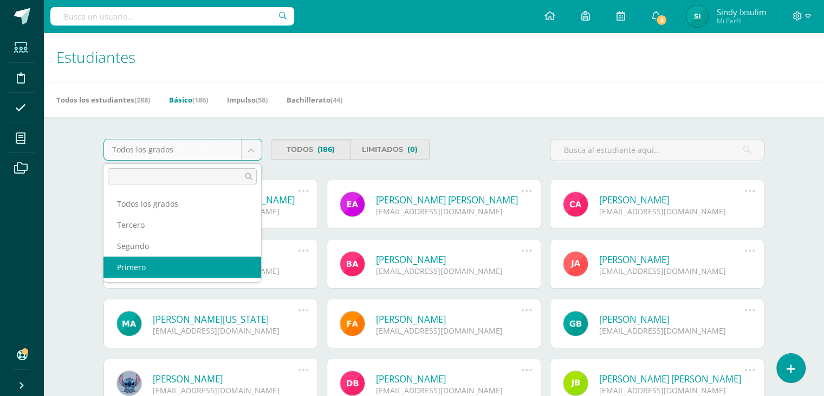
select select "1"
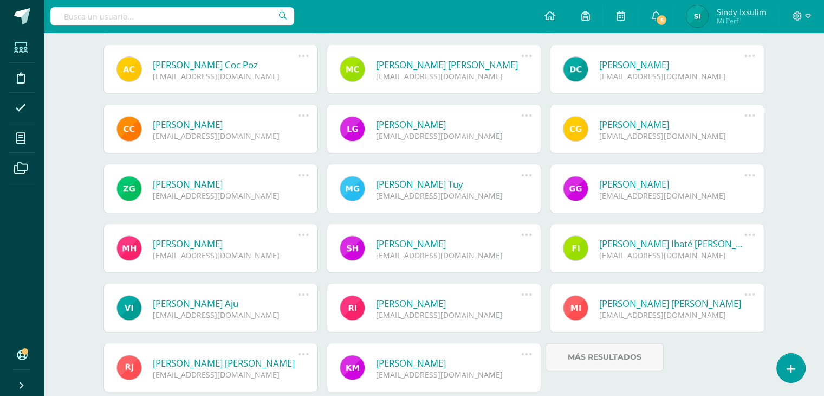
scroll to position [489, 0]
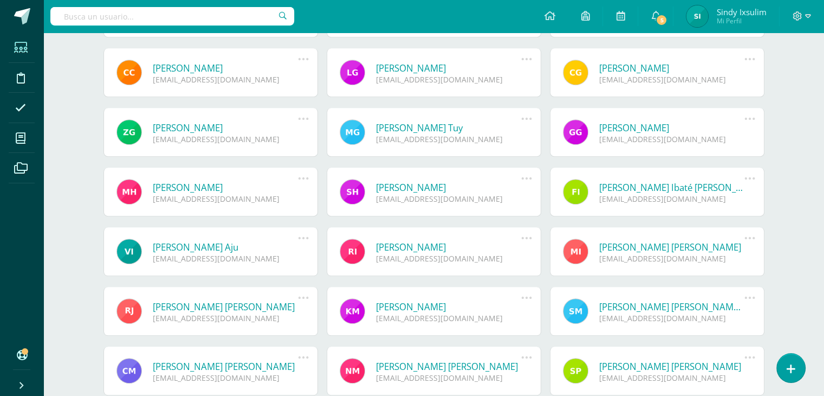
click at [754, 281] on div "María Roxana Flory Ixcaya Panjoj roxanaixcaya25@maiagt.org Reenviar Invitación …" at bounding box center [657, 257] width 223 height 60
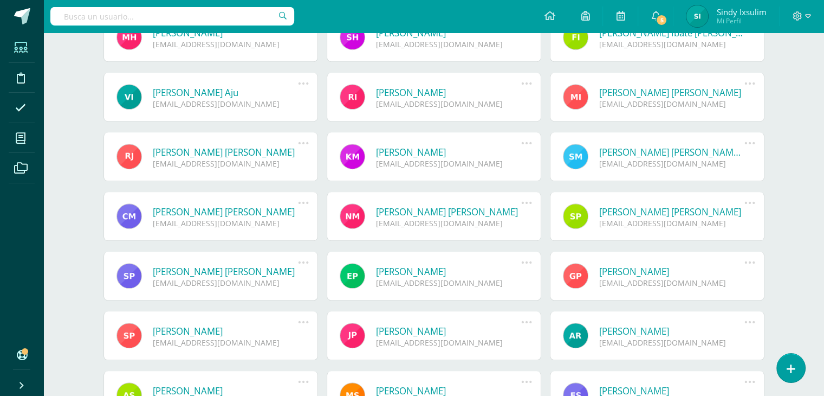
scroll to position [642, 0]
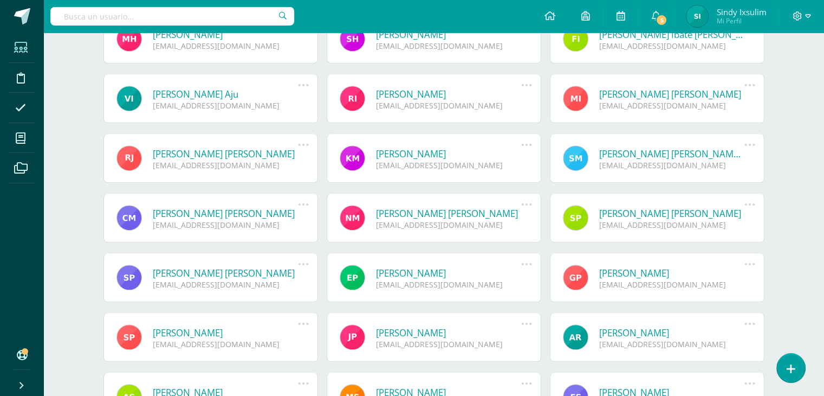
click at [416, 326] on link "Jenny Sulamita Piló Bulux" at bounding box center [449, 332] width 146 height 12
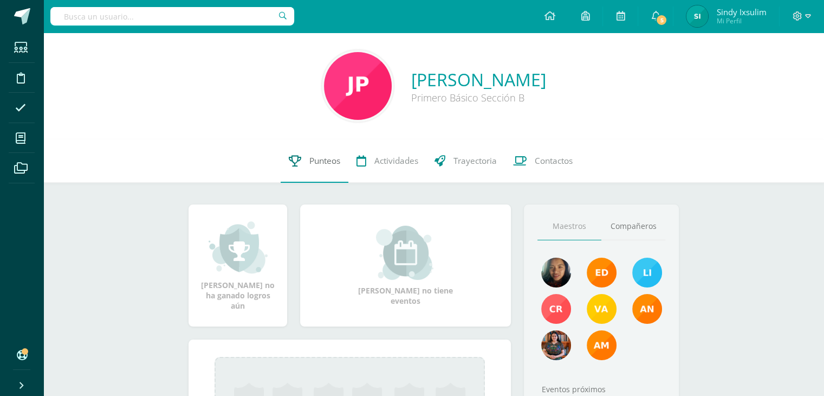
click at [321, 158] on span "Punteos" at bounding box center [324, 160] width 31 height 11
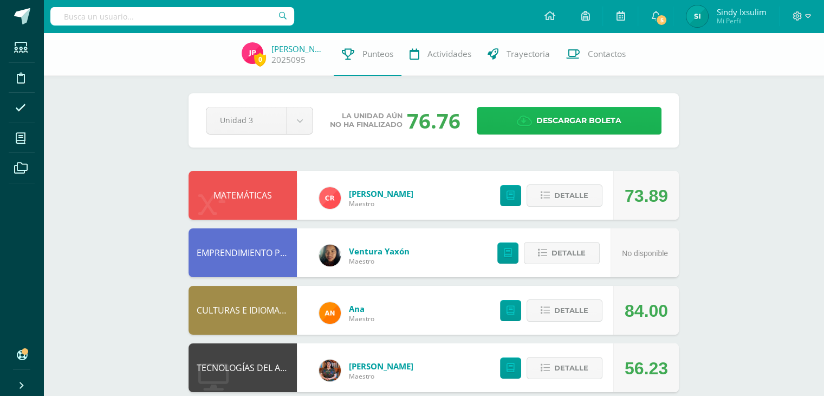
click at [523, 119] on icon at bounding box center [524, 121] width 15 height 12
